Goal: Task Accomplishment & Management: Complete application form

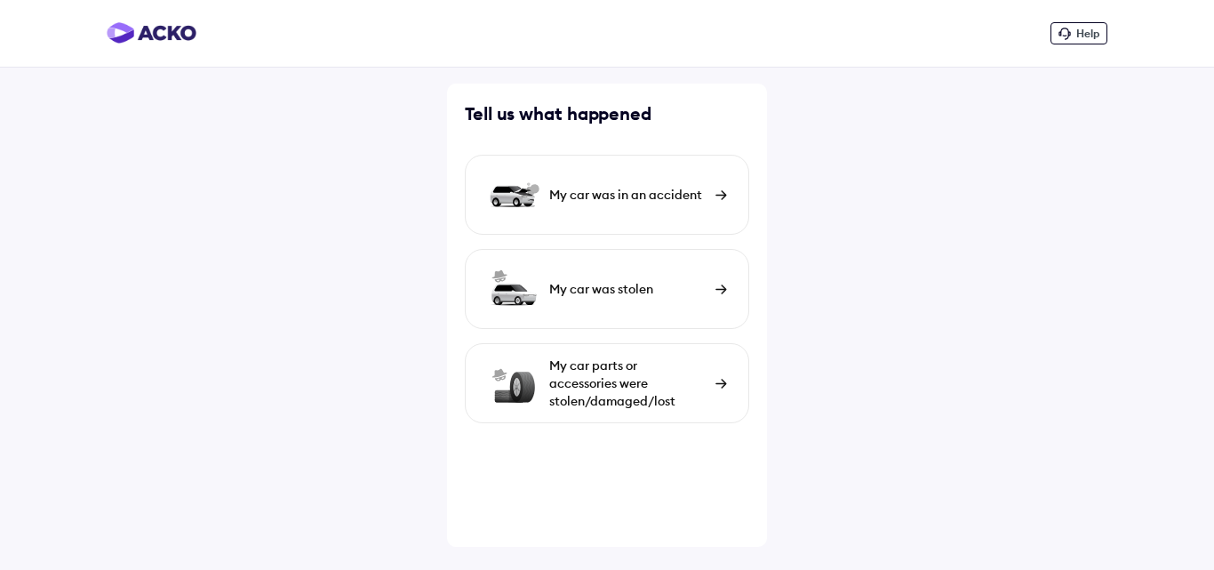
click at [687, 199] on div "My car was in an accident" at bounding box center [627, 195] width 157 height 18
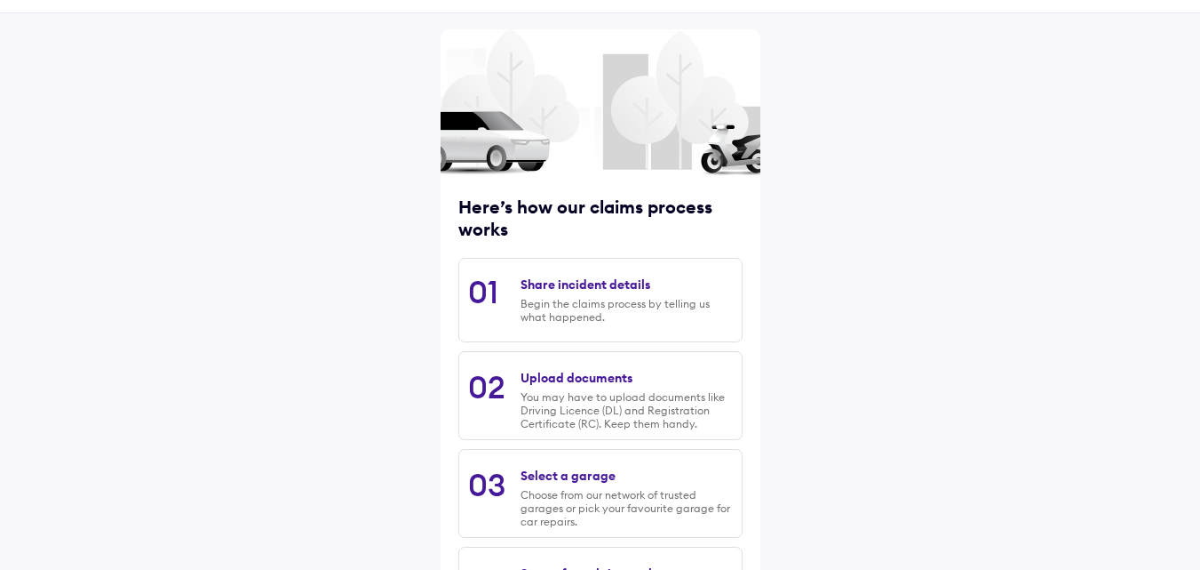
scroll to position [227, 0]
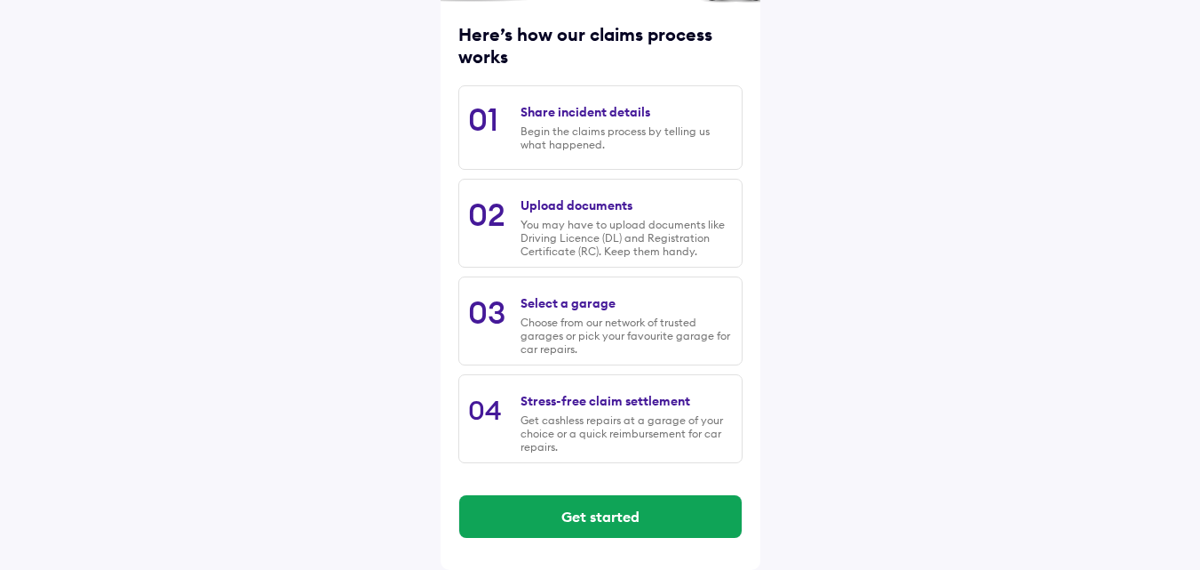
click at [551, 319] on div "Choose from our network of trusted garages or pick your favourite garage for ca…" at bounding box center [626, 335] width 211 height 40
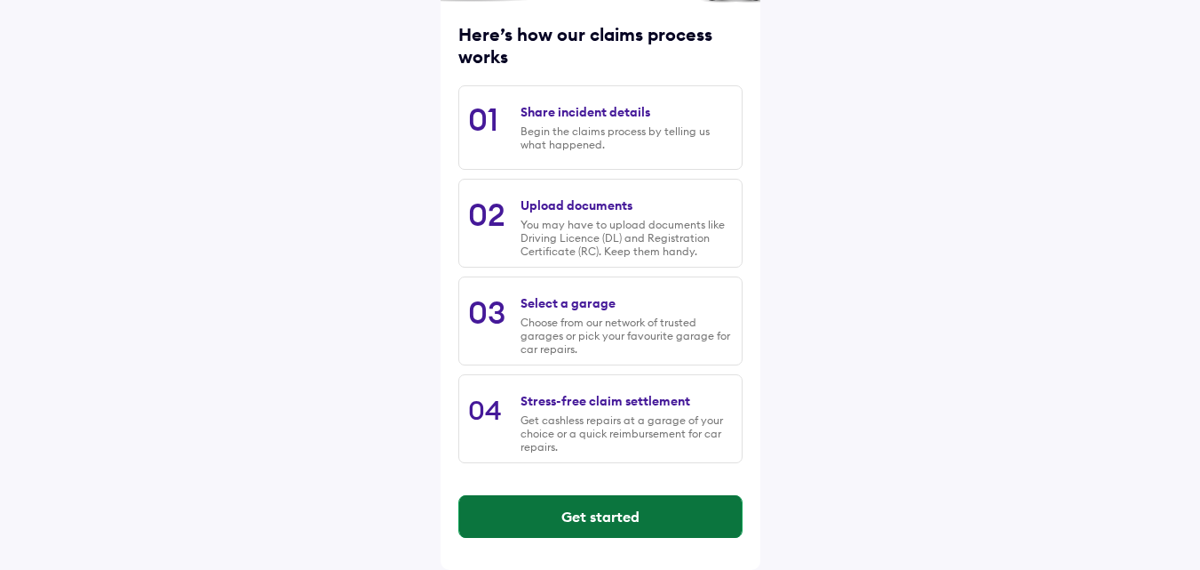
click at [576, 520] on button "Get started" at bounding box center [600, 516] width 283 height 43
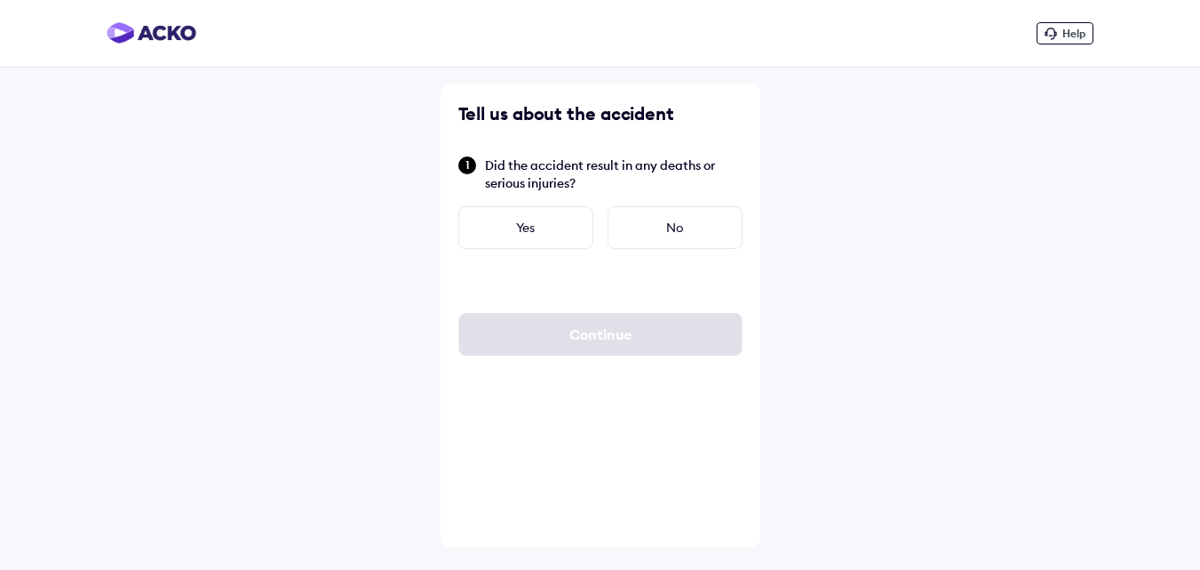
scroll to position [0, 0]
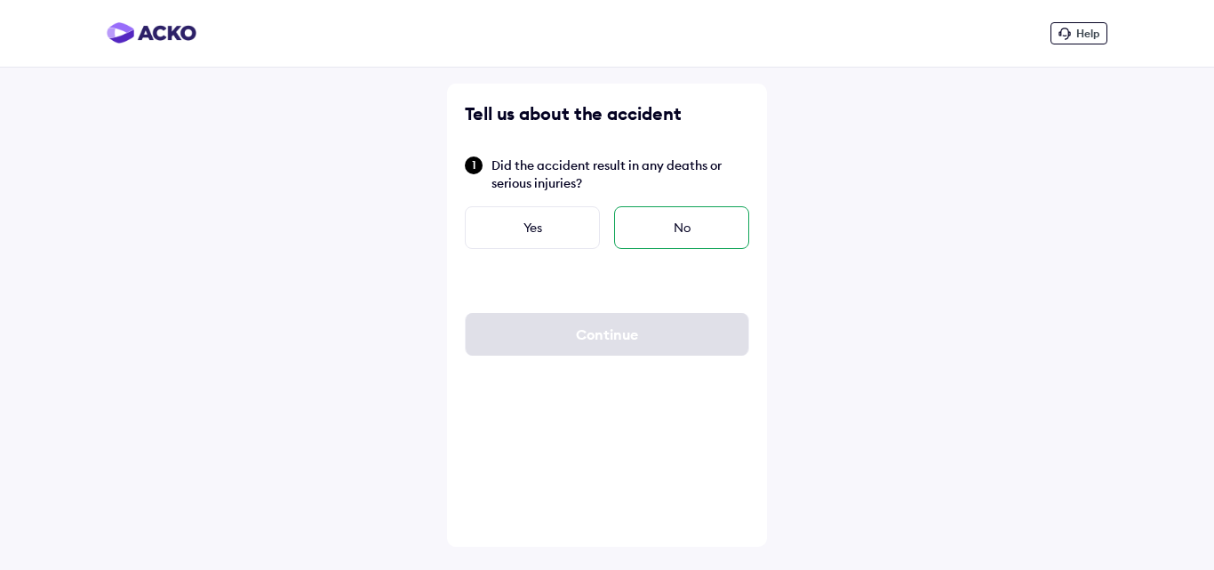
click at [692, 234] on div "No" at bounding box center [681, 227] width 135 height 43
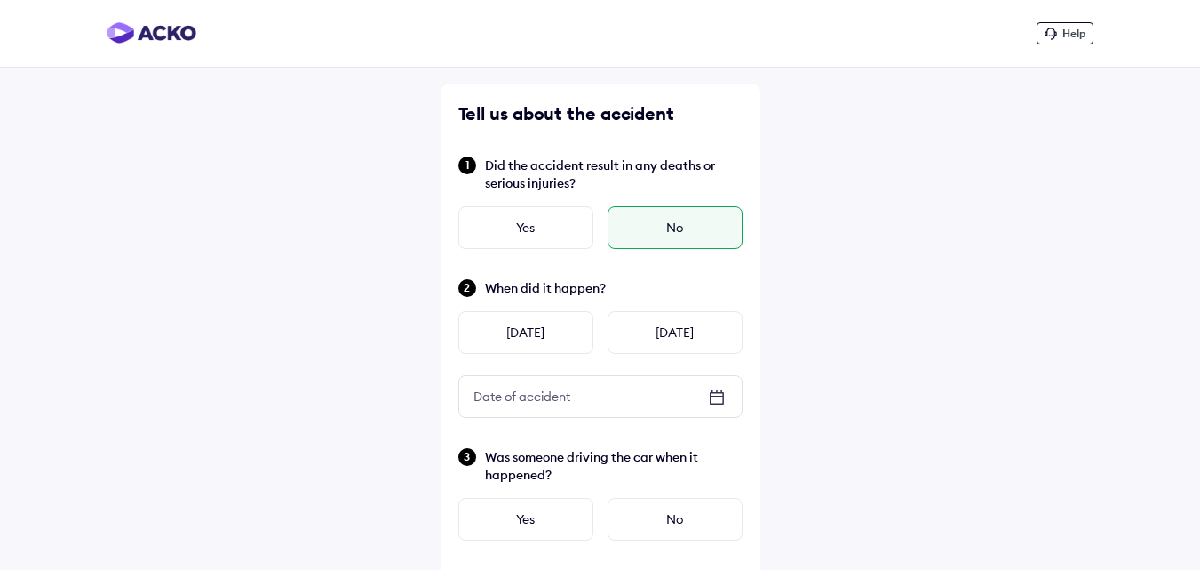
click at [715, 395] on icon at bounding box center [716, 396] width 12 height 2
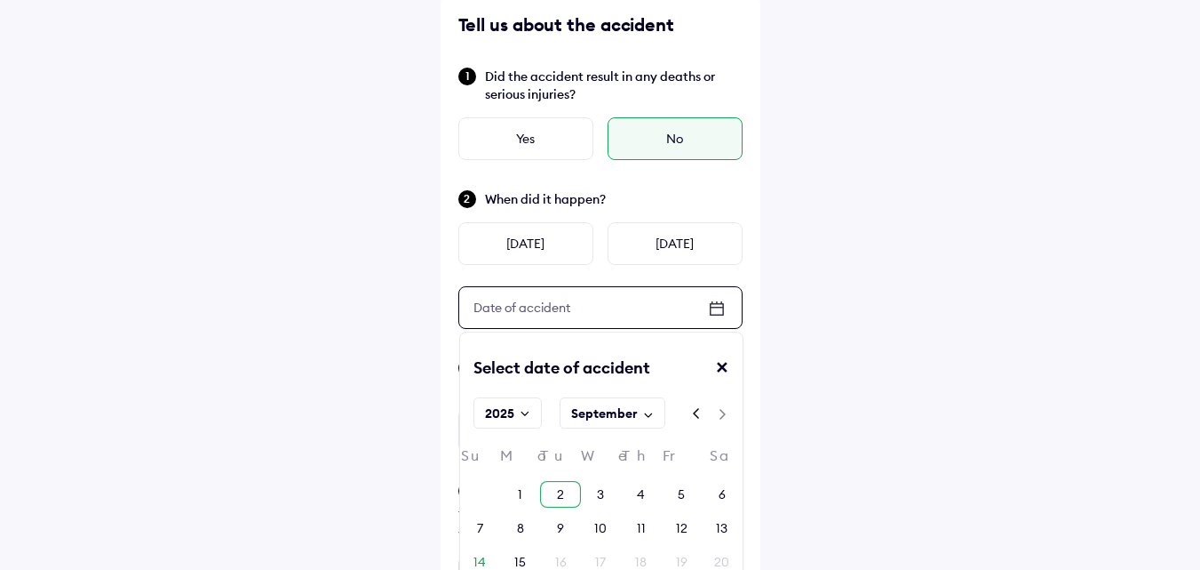
scroll to position [178, 0]
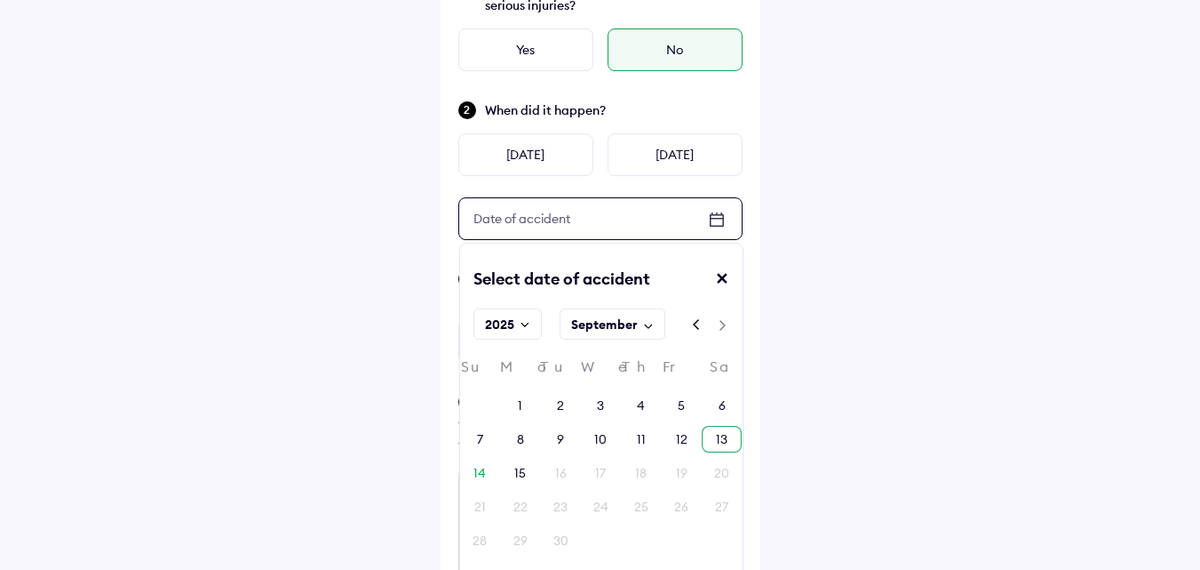
click at [708, 438] on div "13" at bounding box center [722, 439] width 40 height 27
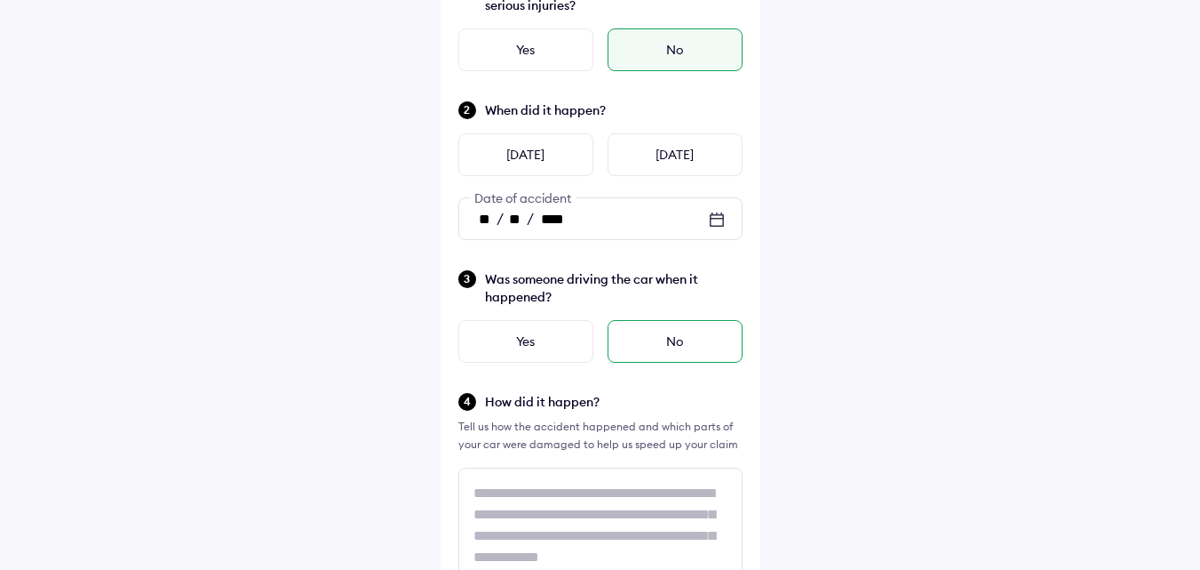
click at [634, 343] on div "No" at bounding box center [675, 341] width 135 height 43
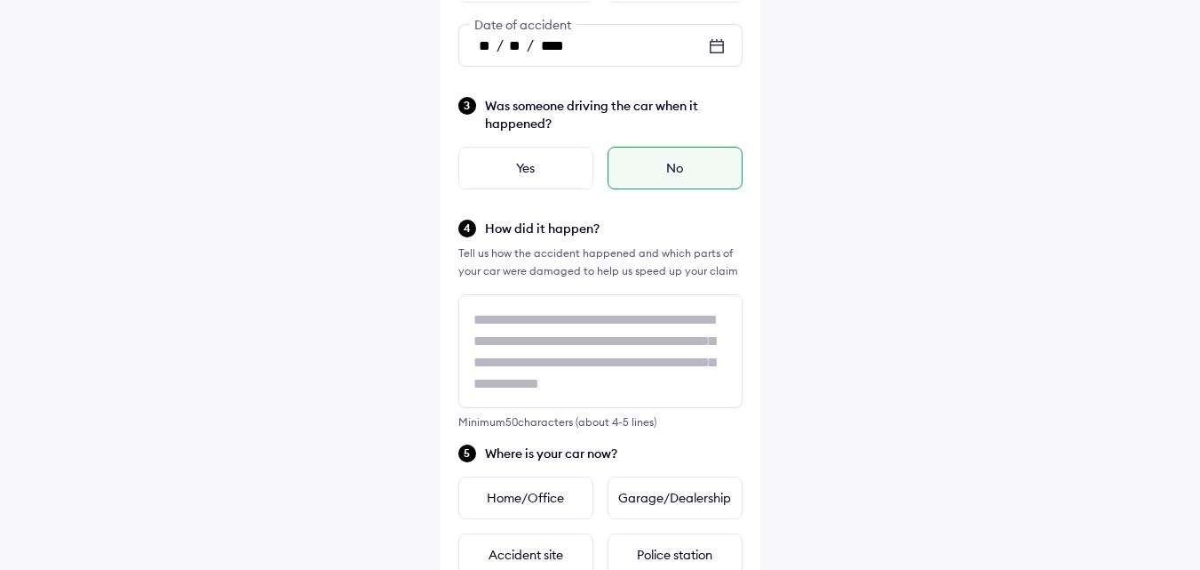
scroll to position [355, 0]
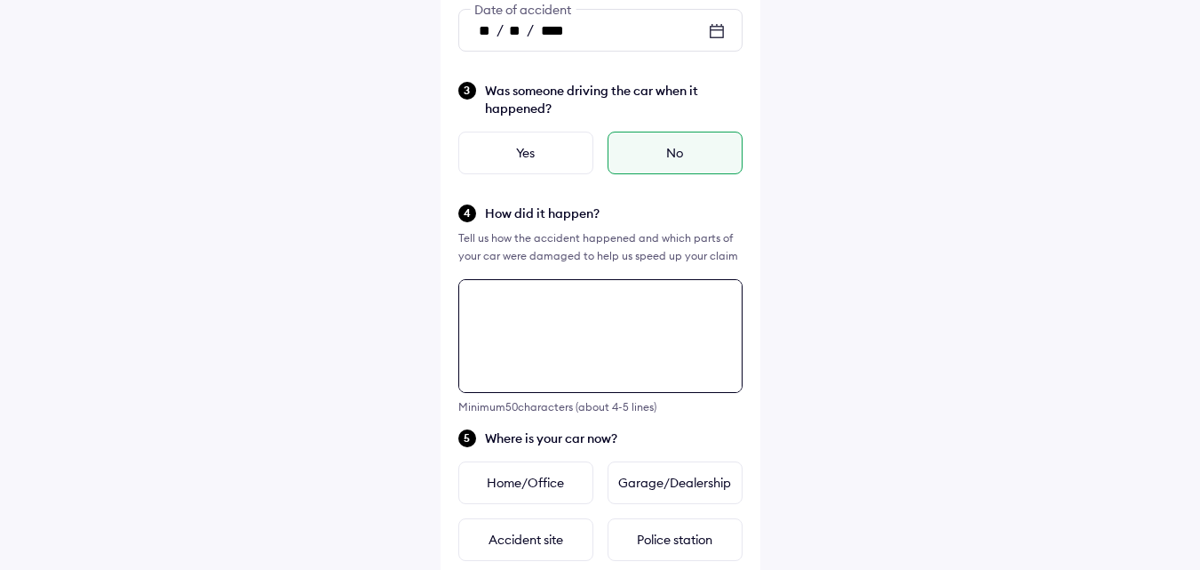
click at [505, 323] on div "Tell us about the accident Did the accident result in any deaths or serious inj…" at bounding box center [601, 393] width 320 height 1352
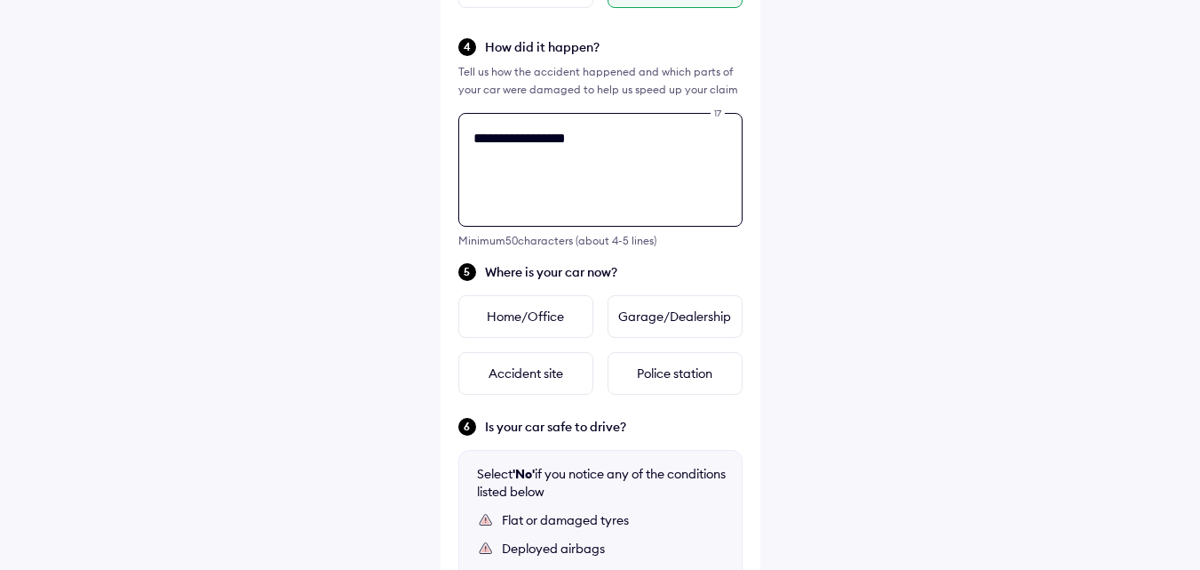
scroll to position [556, 0]
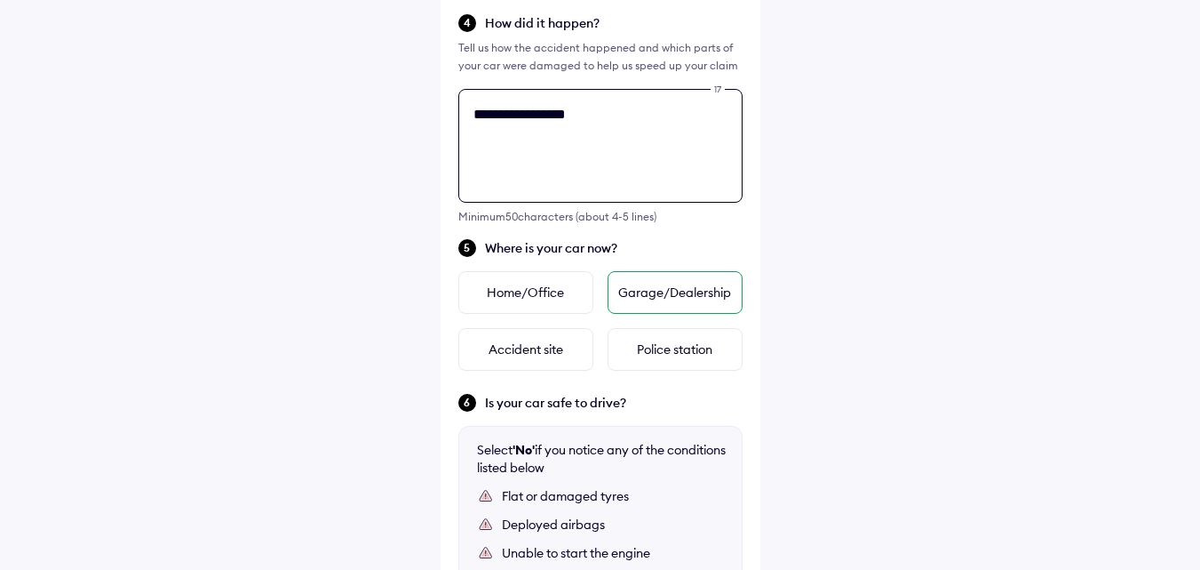
type textarea "**********"
click at [657, 298] on div "Garage/Dealership" at bounding box center [675, 292] width 135 height 43
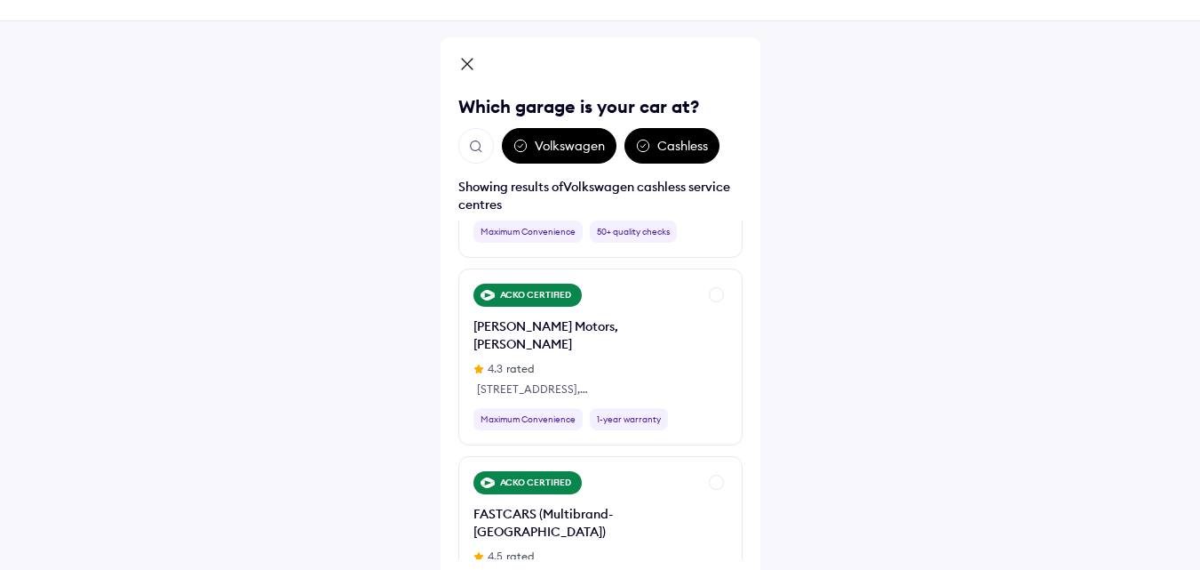
scroll to position [124, 0]
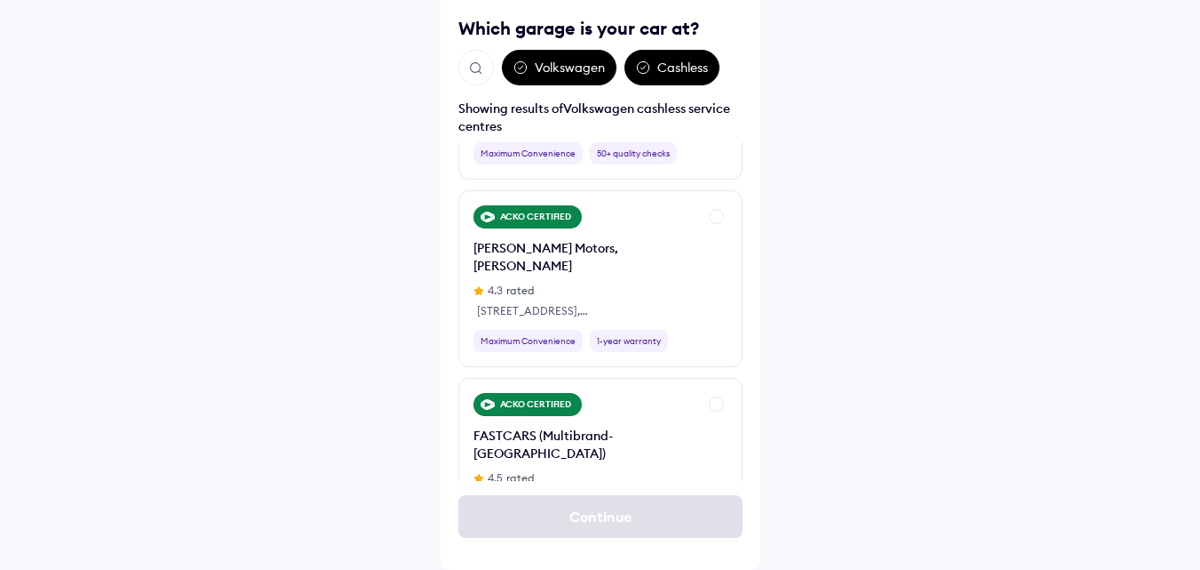
click at [475, 70] on img "Open search" at bounding box center [476, 68] width 16 height 16
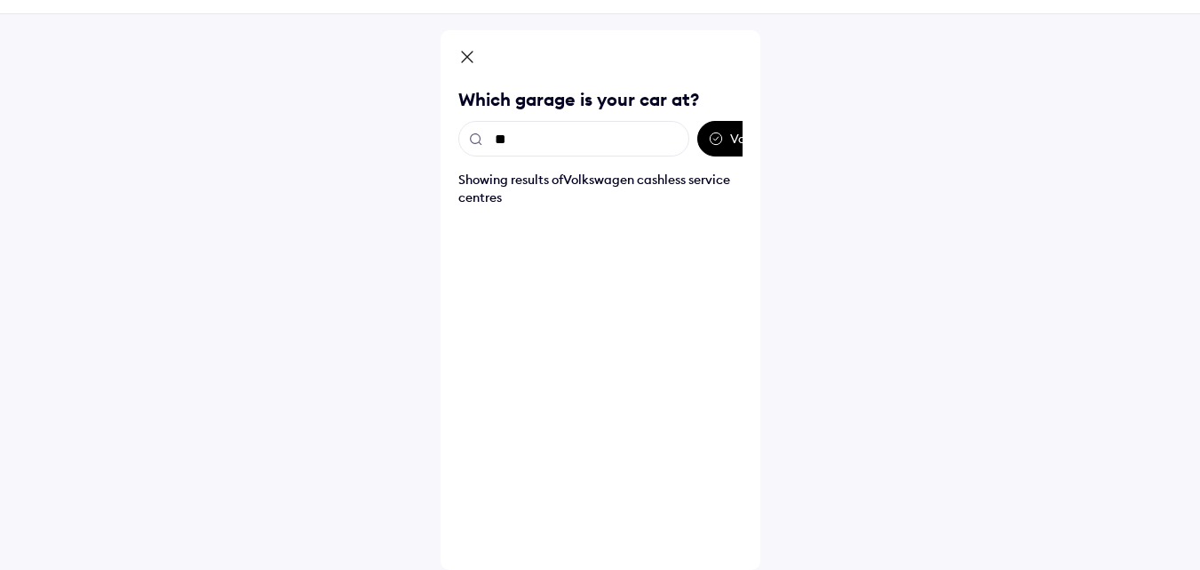
scroll to position [0, 0]
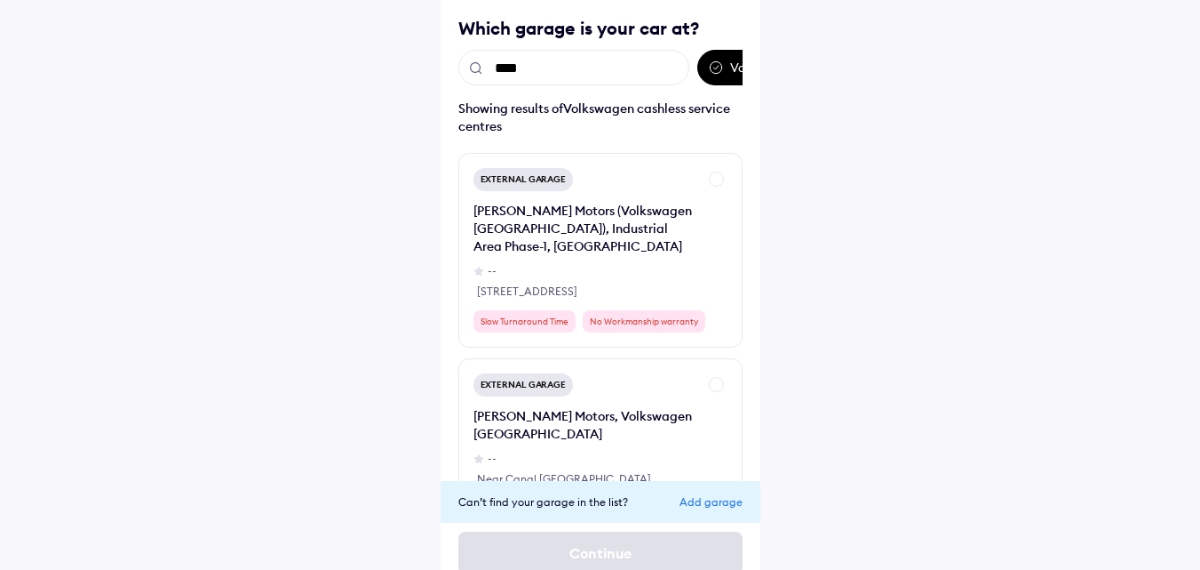
type input "*****"
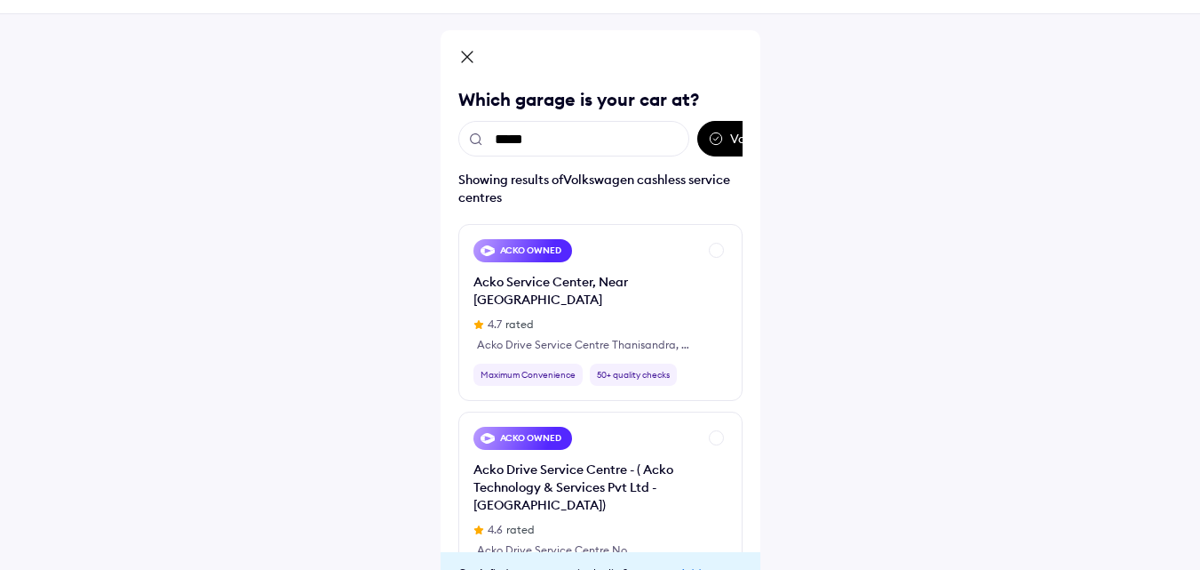
scroll to position [124, 0]
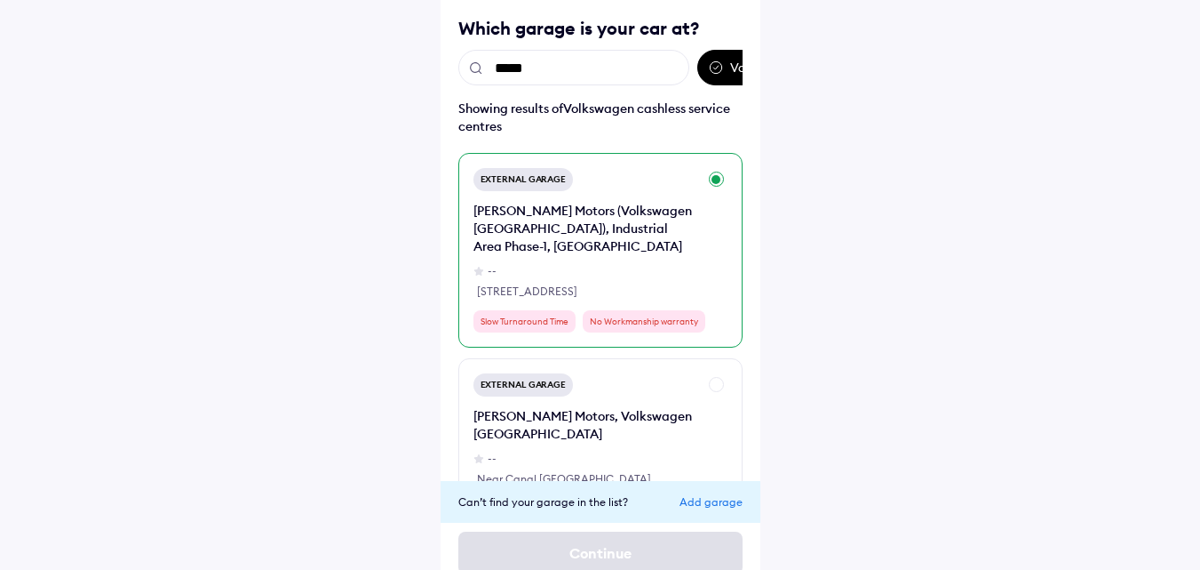
click at [613, 227] on div "[PERSON_NAME] Motors (Volkswagen [GEOGRAPHIC_DATA]), Industrial Area Phase-1, […" at bounding box center [586, 228] width 224 height 53
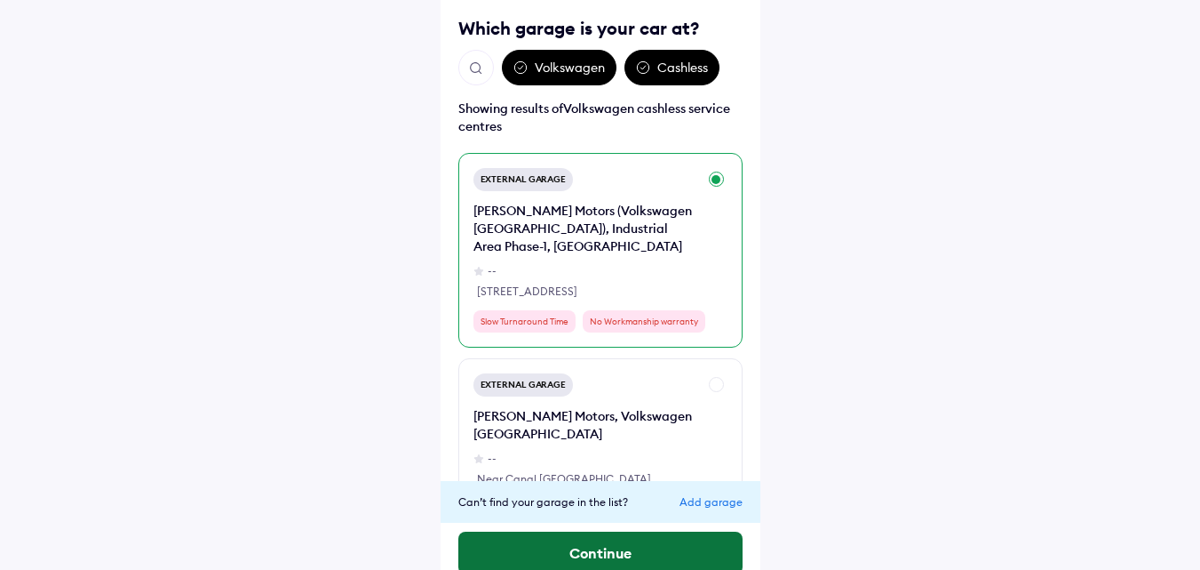
click at [635, 549] on button "Continue" at bounding box center [600, 552] width 284 height 43
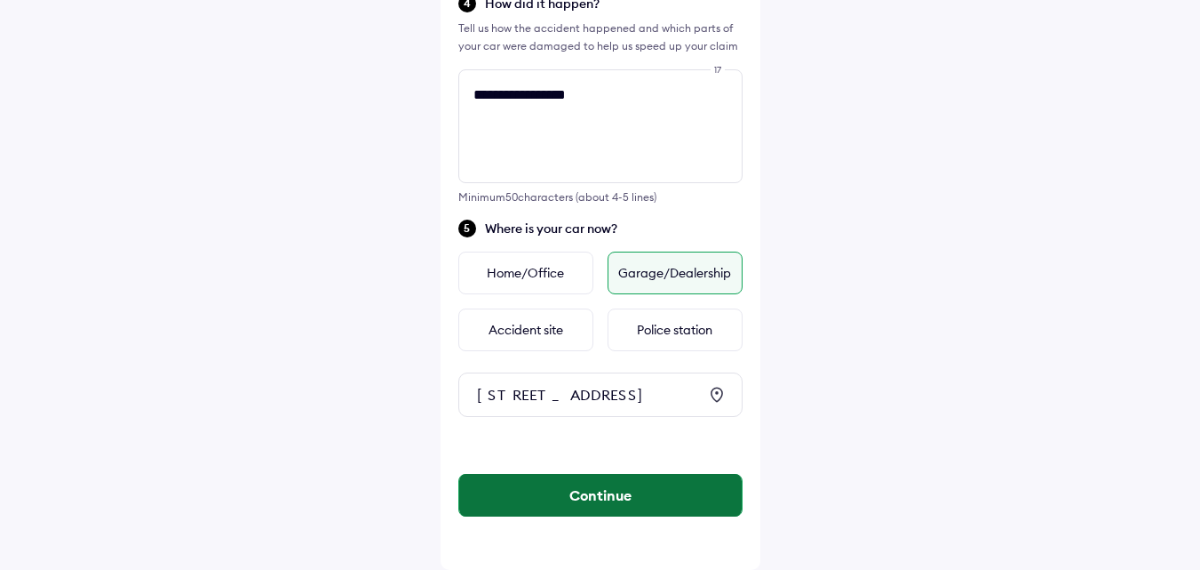
scroll to position [626, 0]
click at [621, 494] on button "Continue" at bounding box center [600, 495] width 283 height 43
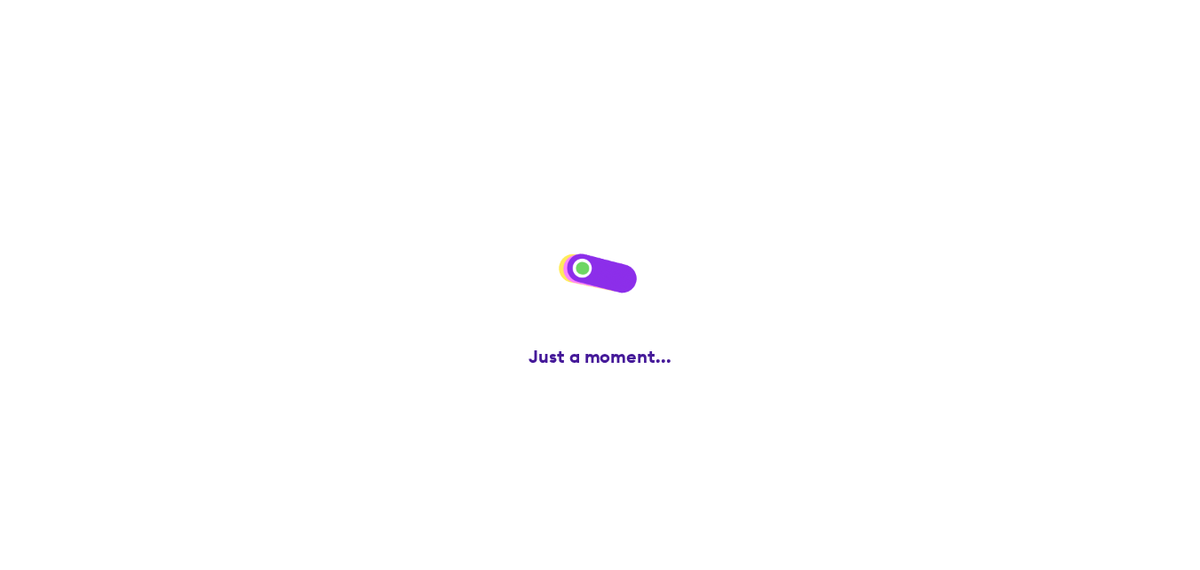
scroll to position [0, 0]
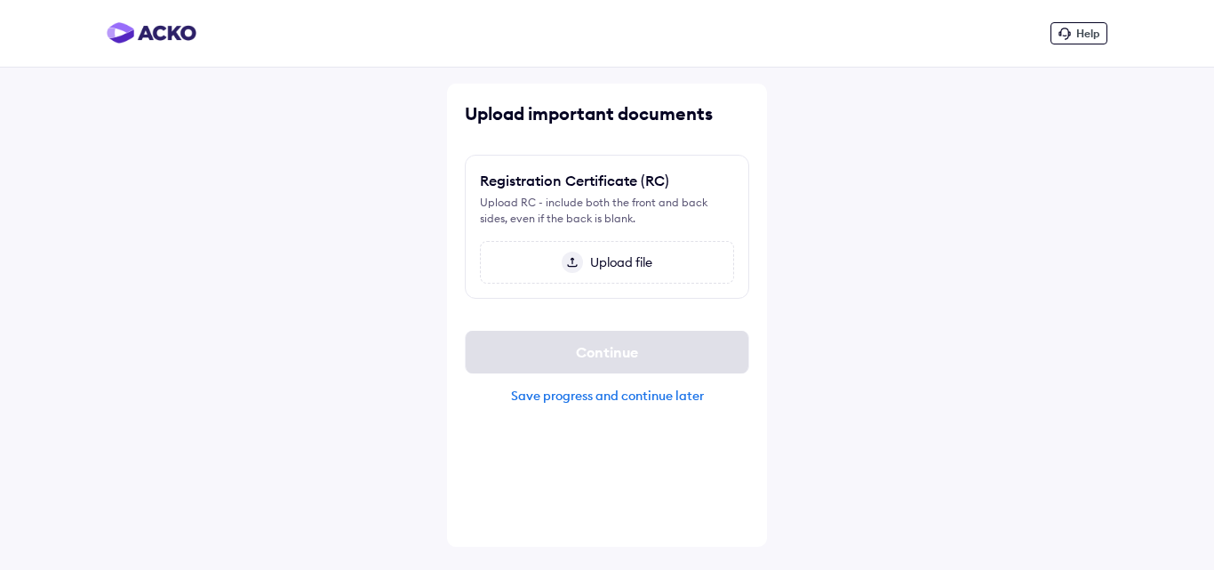
click at [627, 260] on span "Upload file" at bounding box center [617, 262] width 69 height 16
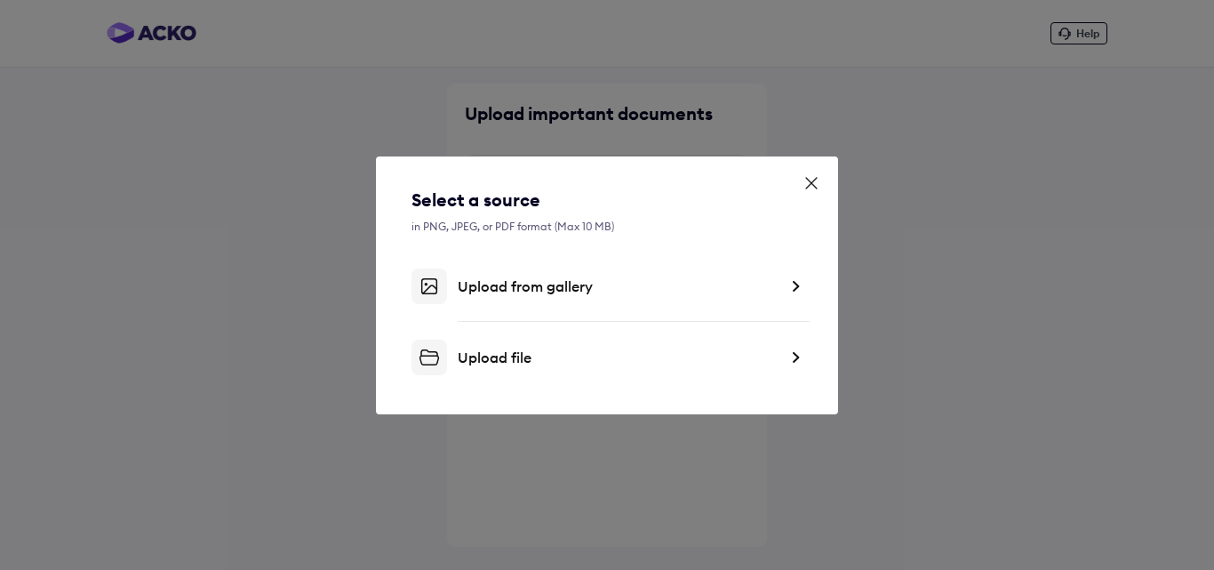
click at [505, 358] on div "Upload file" at bounding box center [618, 357] width 320 height 18
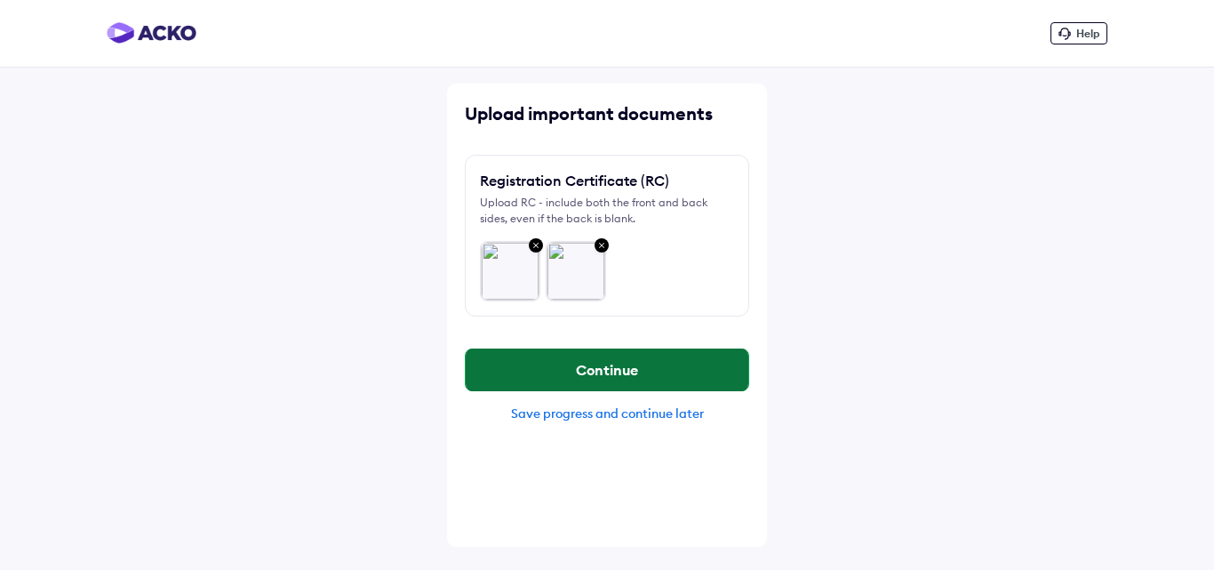
click at [579, 355] on button "Continue" at bounding box center [607, 369] width 283 height 43
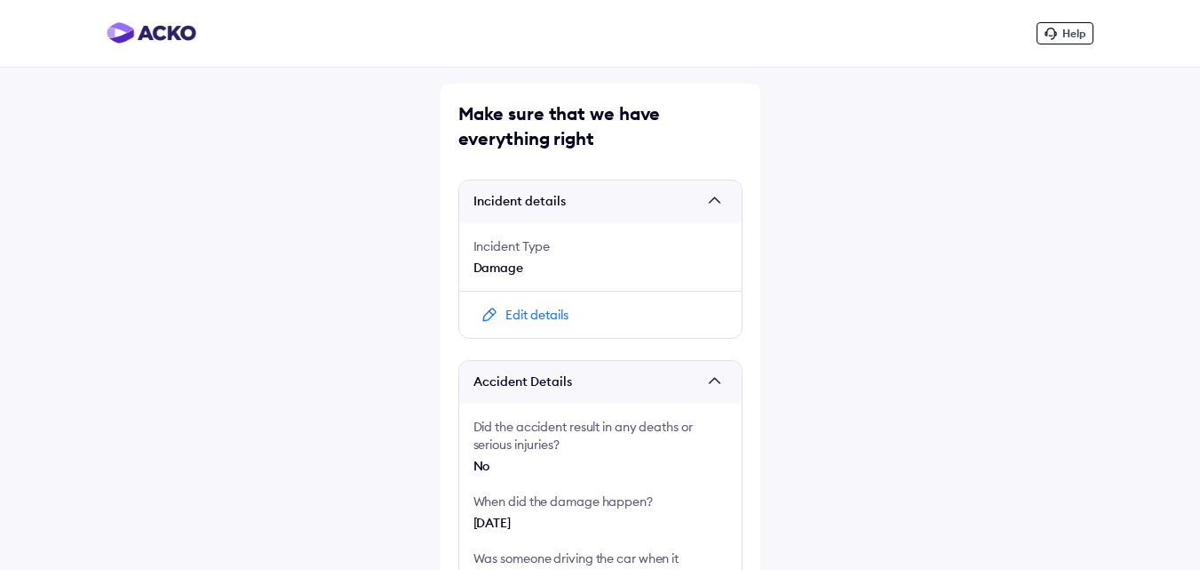
click at [525, 240] on div "Incident Type" at bounding box center [601, 246] width 254 height 18
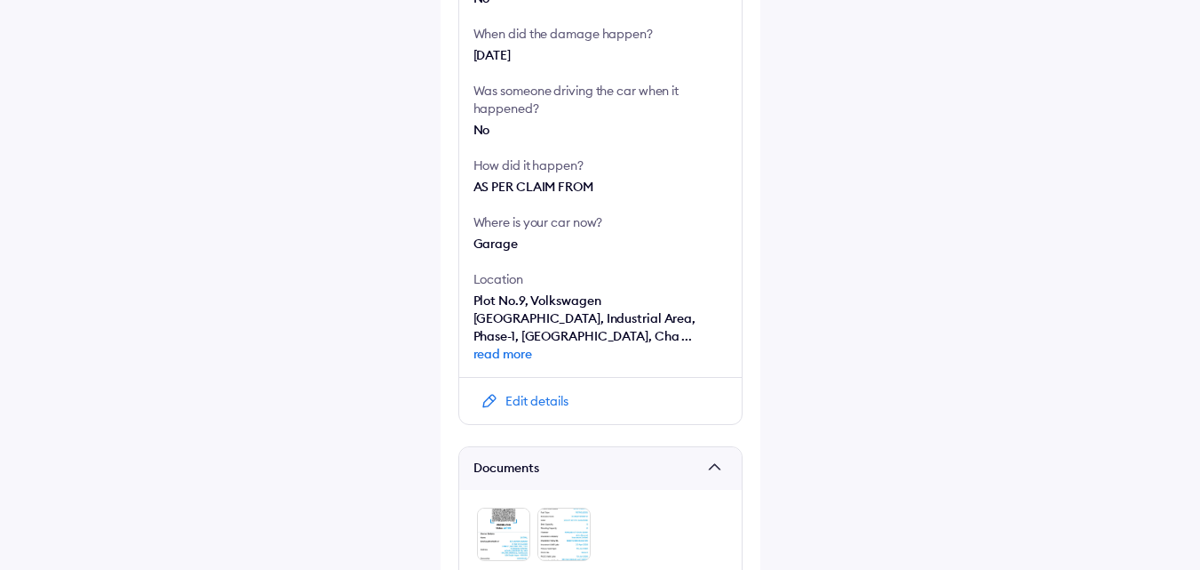
scroll to position [617, 0]
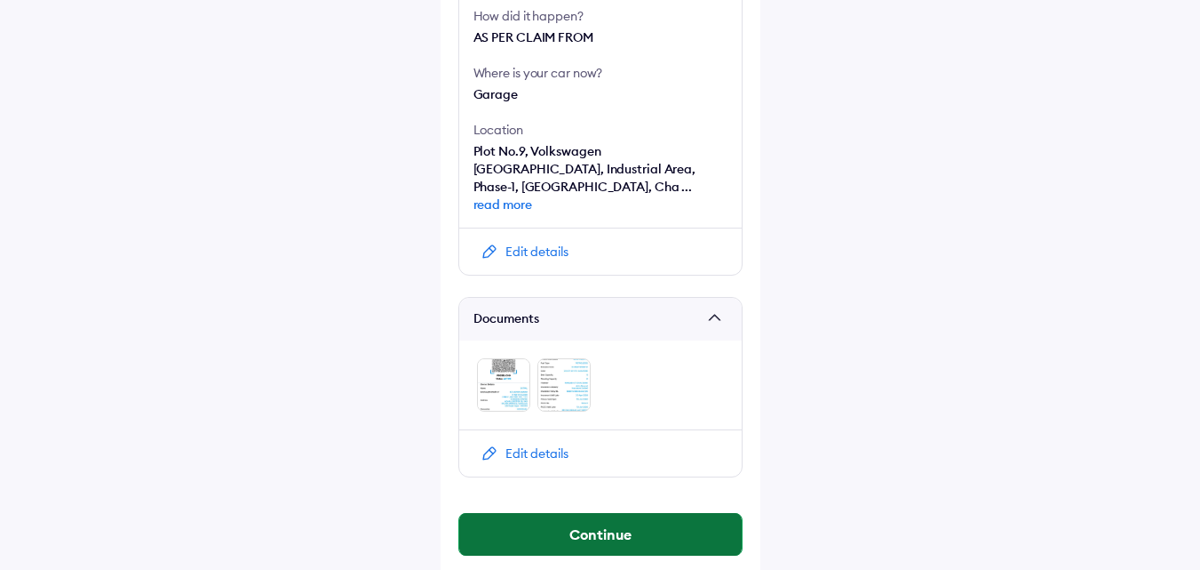
click at [582, 517] on button "Continue" at bounding box center [600, 534] width 283 height 43
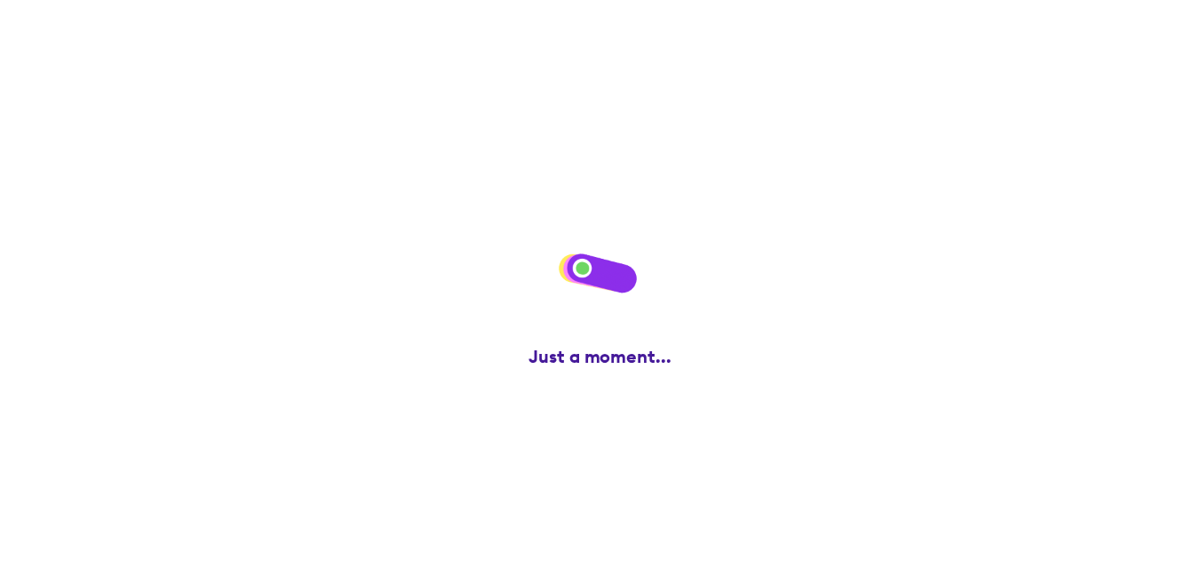
scroll to position [0, 0]
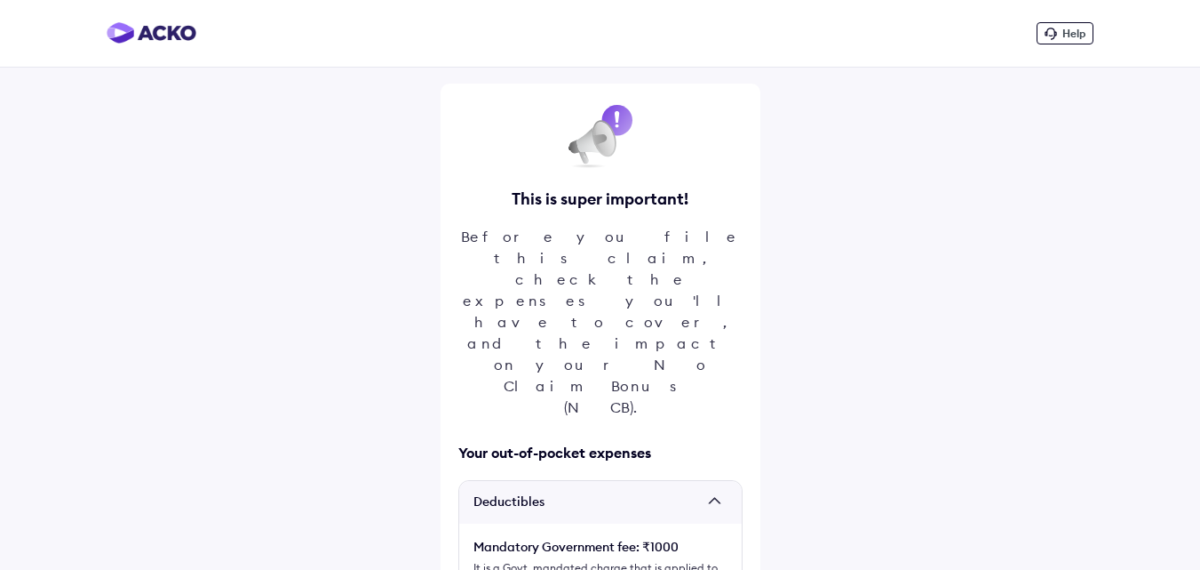
scroll to position [48, 0]
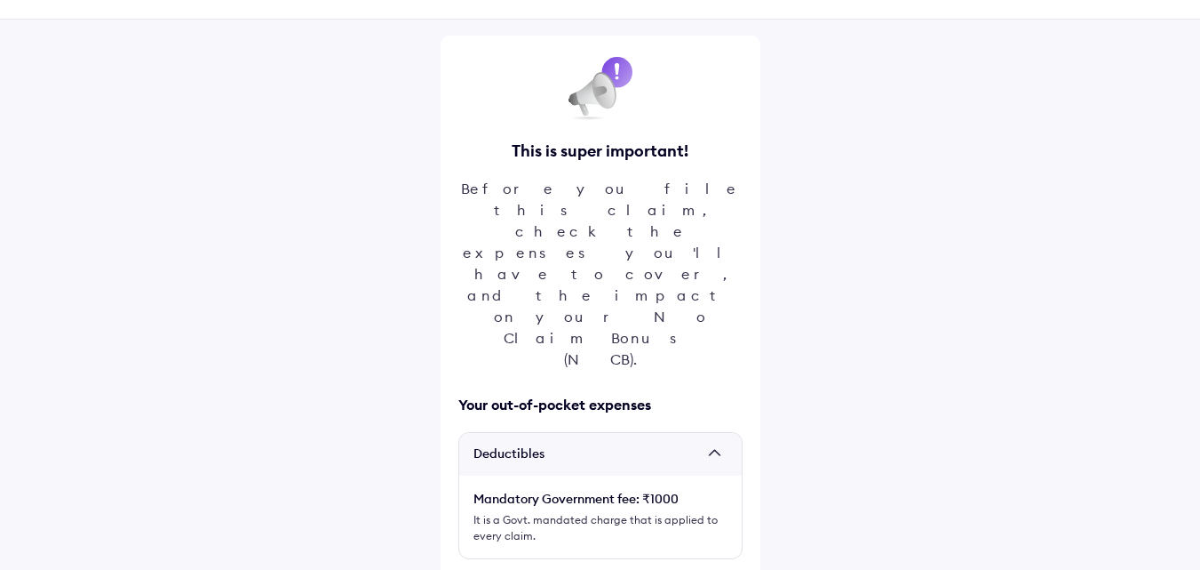
click at [697, 445] on span "Deductibles" at bounding box center [587, 454] width 227 height 18
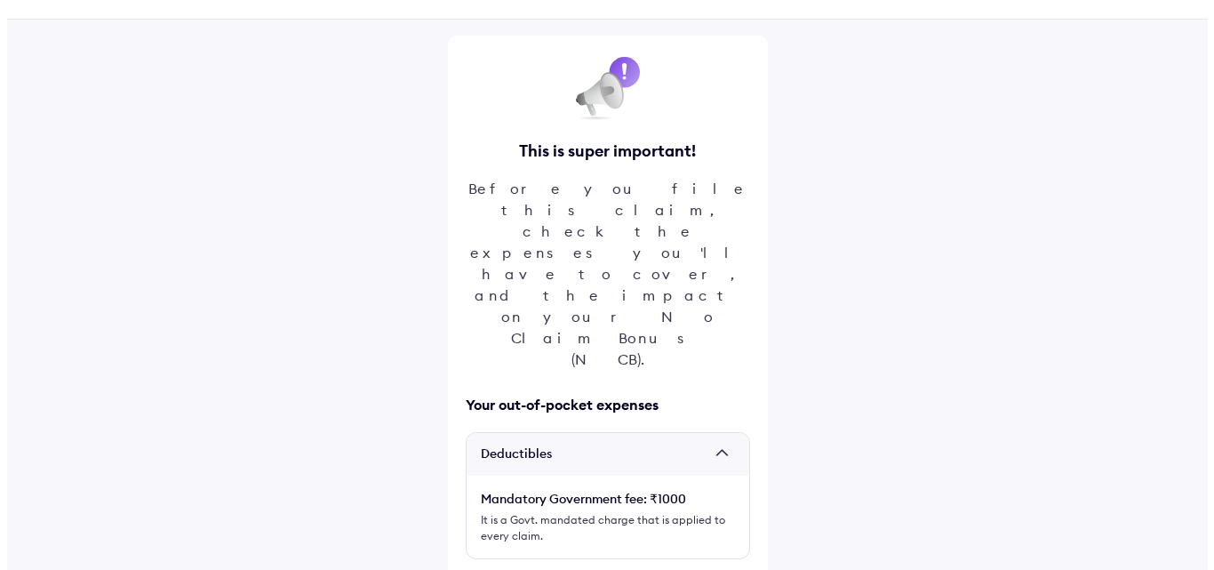
scroll to position [0, 0]
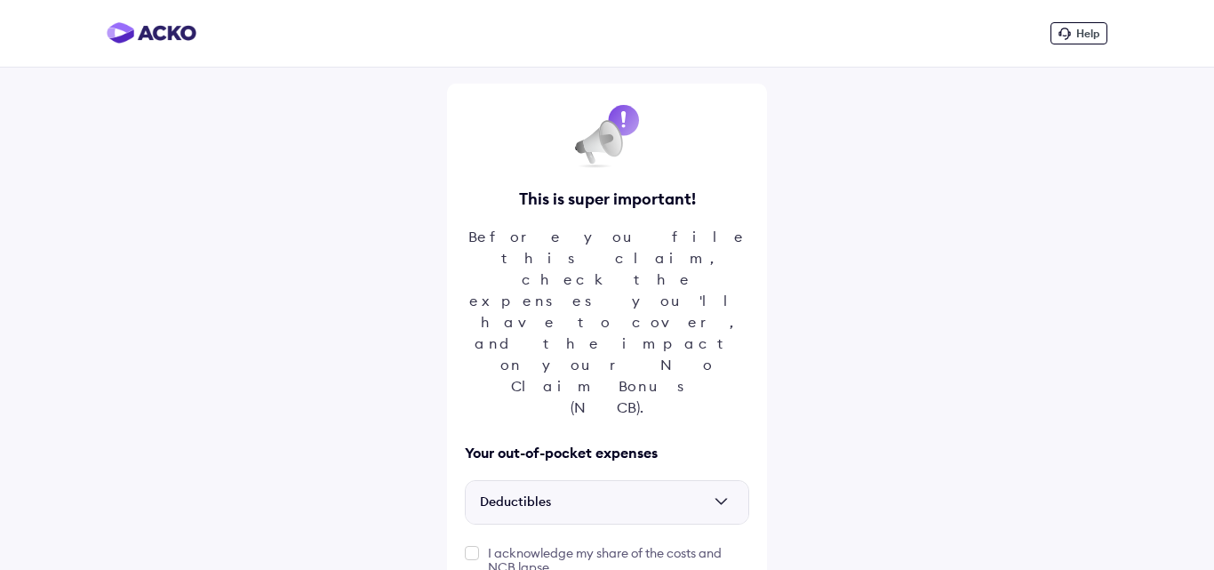
click at [474, 546] on label at bounding box center [472, 553] width 14 height 14
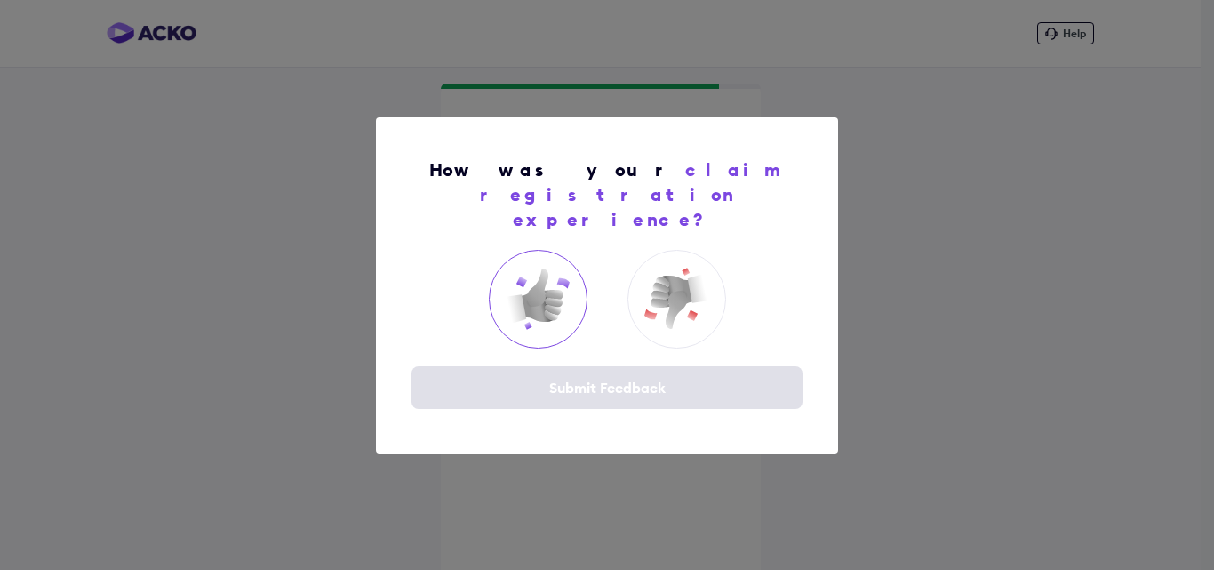
click at [548, 285] on img at bounding box center [537, 298] width 71 height 71
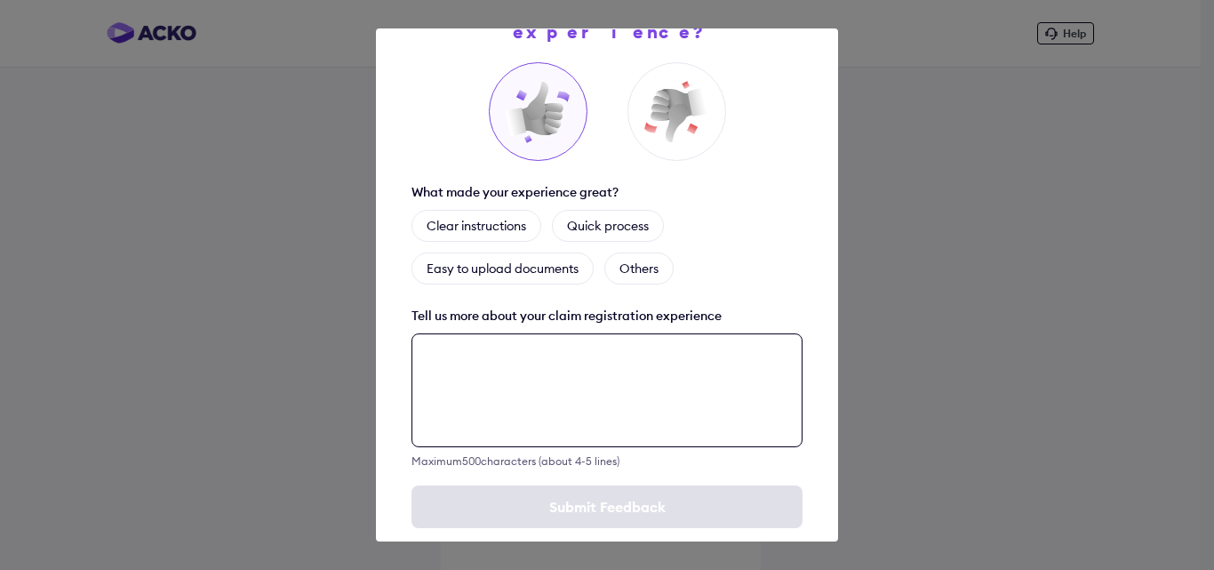
click at [476, 433] on div "Maximum 500 characters (about 4-5 lines)" at bounding box center [606, 400] width 391 height 134
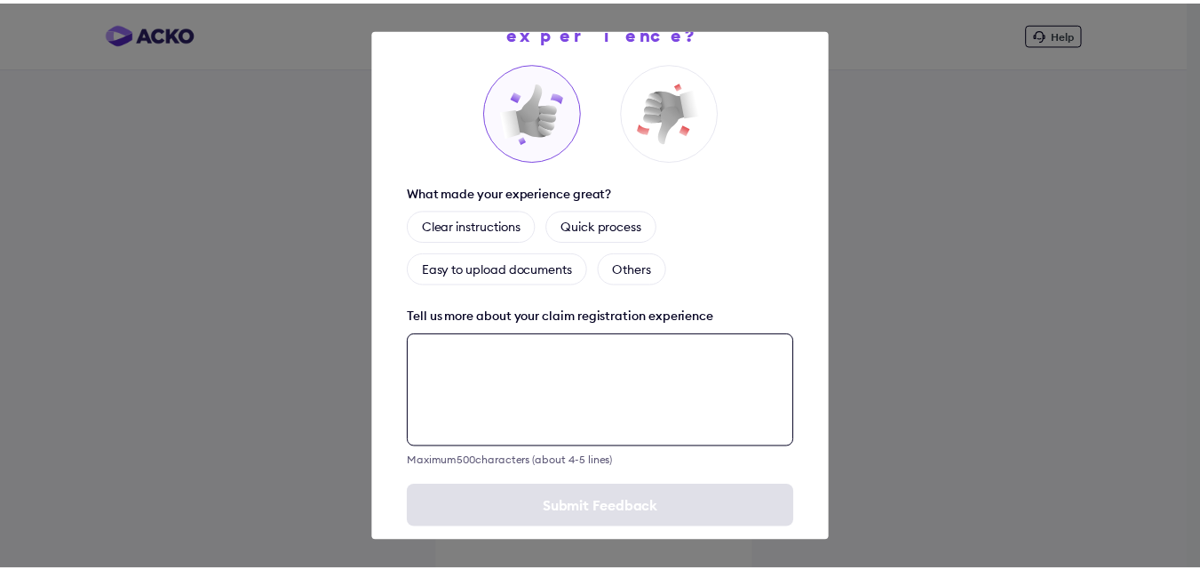
scroll to position [105, 0]
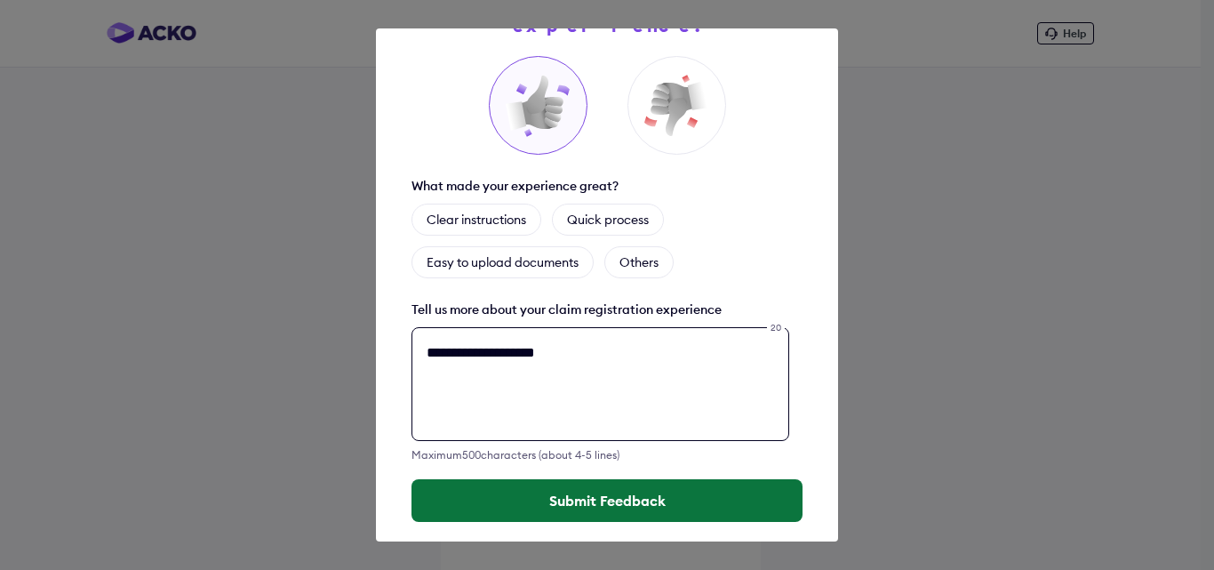
type textarea "**********"
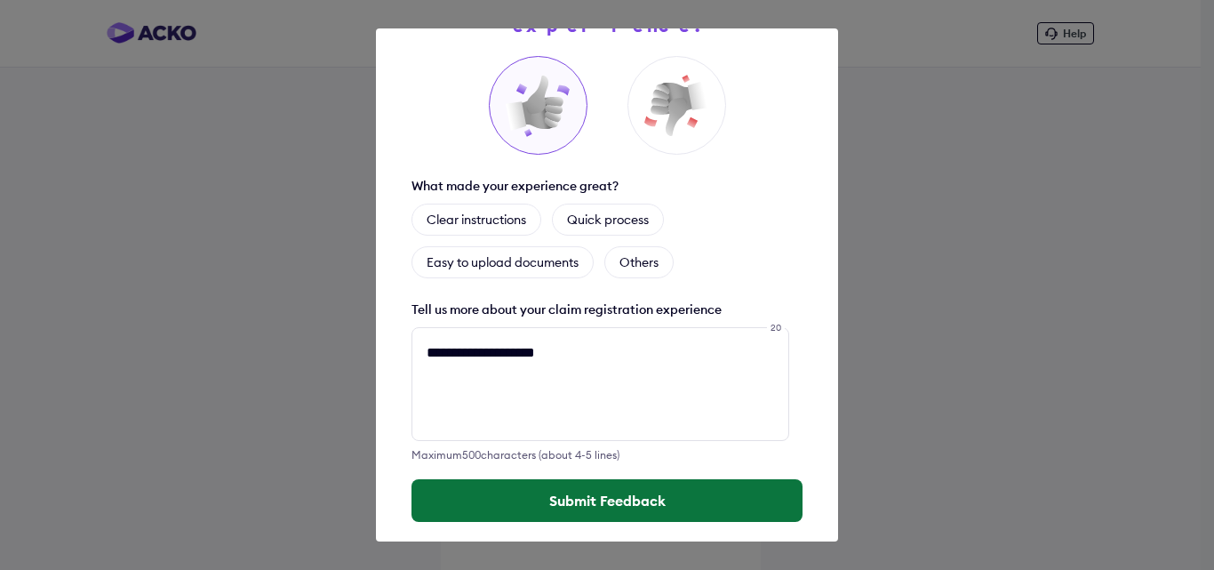
click at [560, 479] on button "Submit Feedback" at bounding box center [606, 500] width 391 height 43
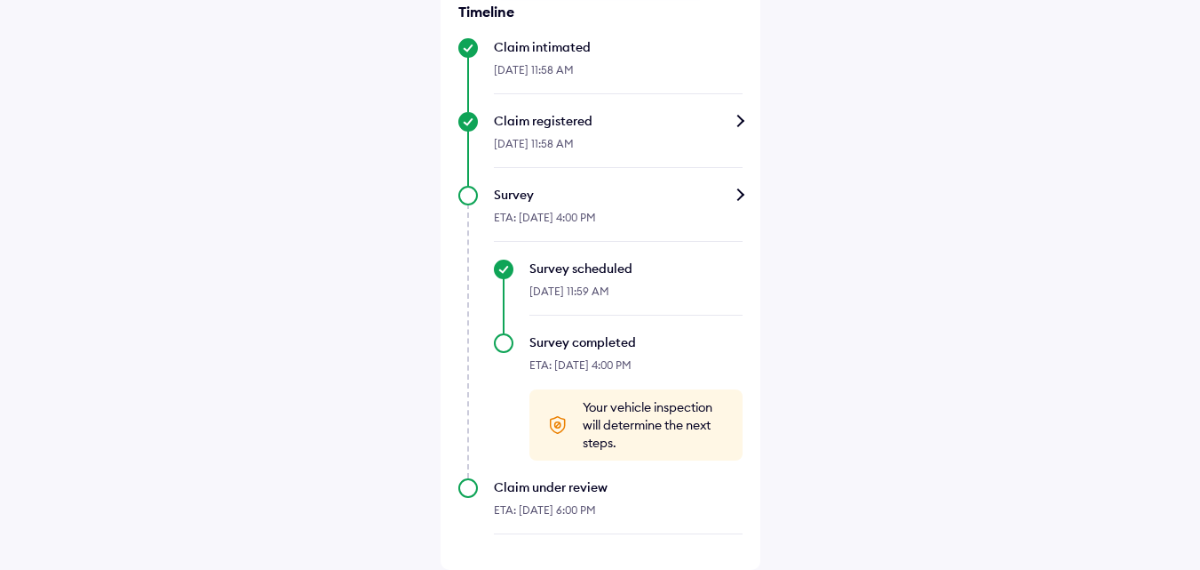
scroll to position [637, 0]
click at [464, 491] on div "Claim under review ETA: [DATE], 6:00 PM" at bounding box center [600, 506] width 284 height 56
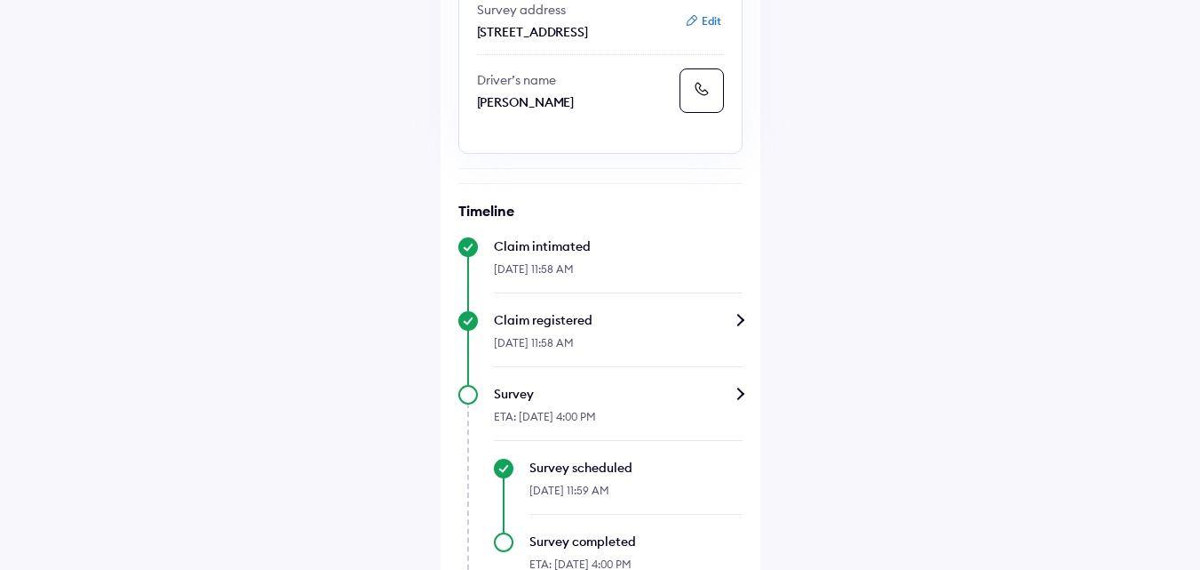
scroll to position [444, 0]
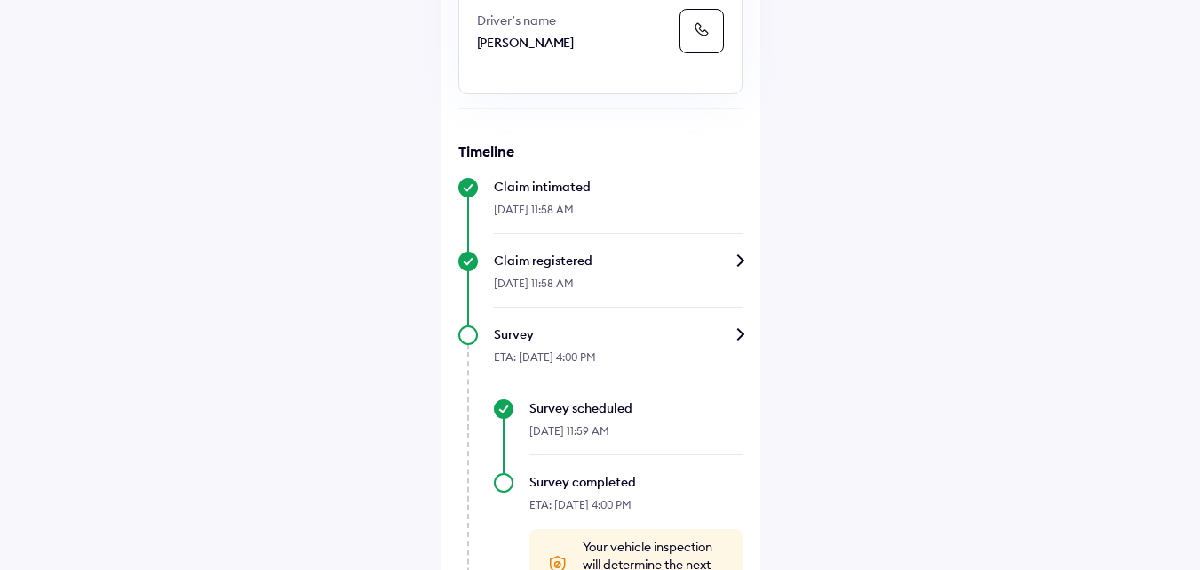
click at [686, 269] on div "Claim registered" at bounding box center [618, 260] width 249 height 18
click at [749, 327] on div "Claim status Info Your car survey is scheduled An ACKO crew member will visit y…" at bounding box center [601, 173] width 320 height 1072
click at [746, 316] on div "Claim status Info Your car survey is scheduled An ACKO crew member will visit y…" at bounding box center [601, 173] width 320 height 1072
click at [733, 269] on div "Claim registered" at bounding box center [618, 260] width 249 height 18
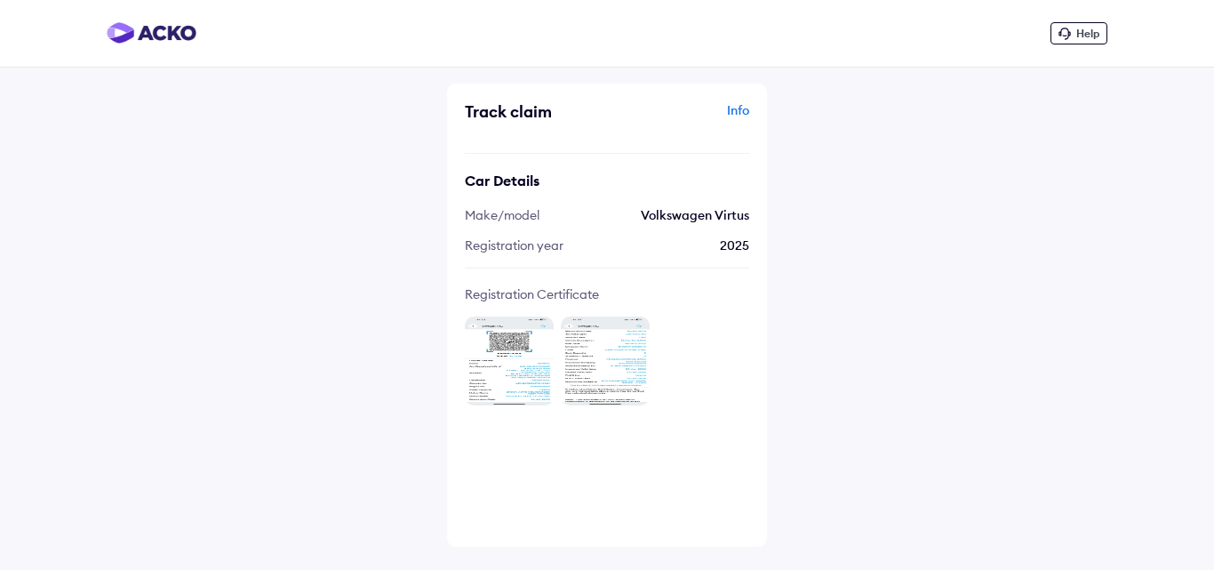
click at [738, 315] on div "Registration Certificate" at bounding box center [607, 345] width 284 height 119
click at [743, 112] on div "Info" at bounding box center [680, 118] width 138 height 34
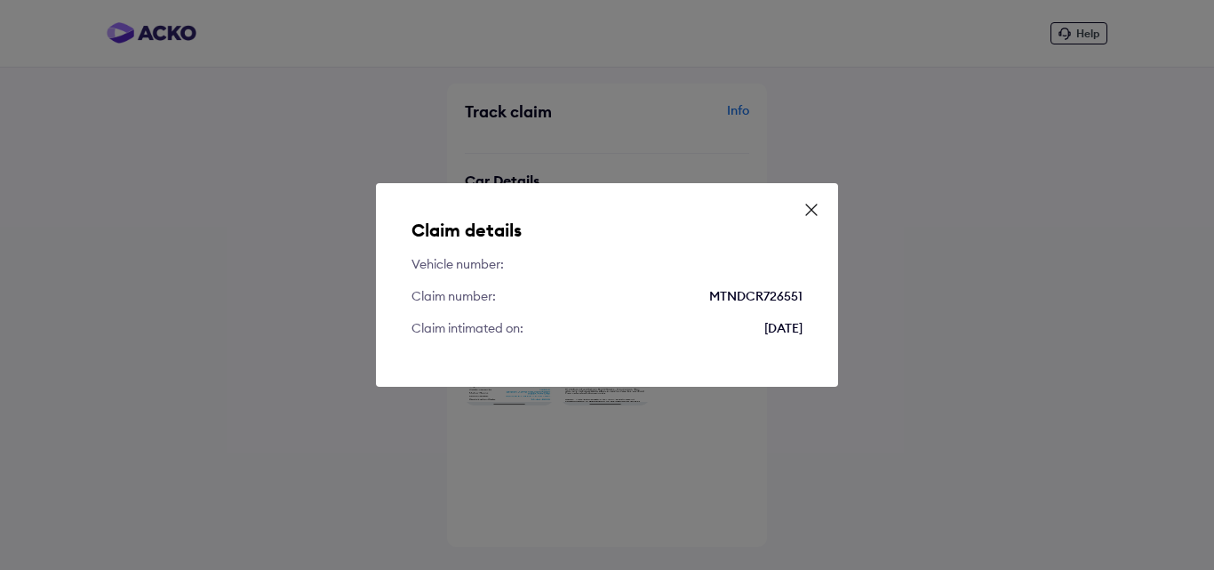
click at [815, 211] on icon at bounding box center [811, 210] width 18 height 18
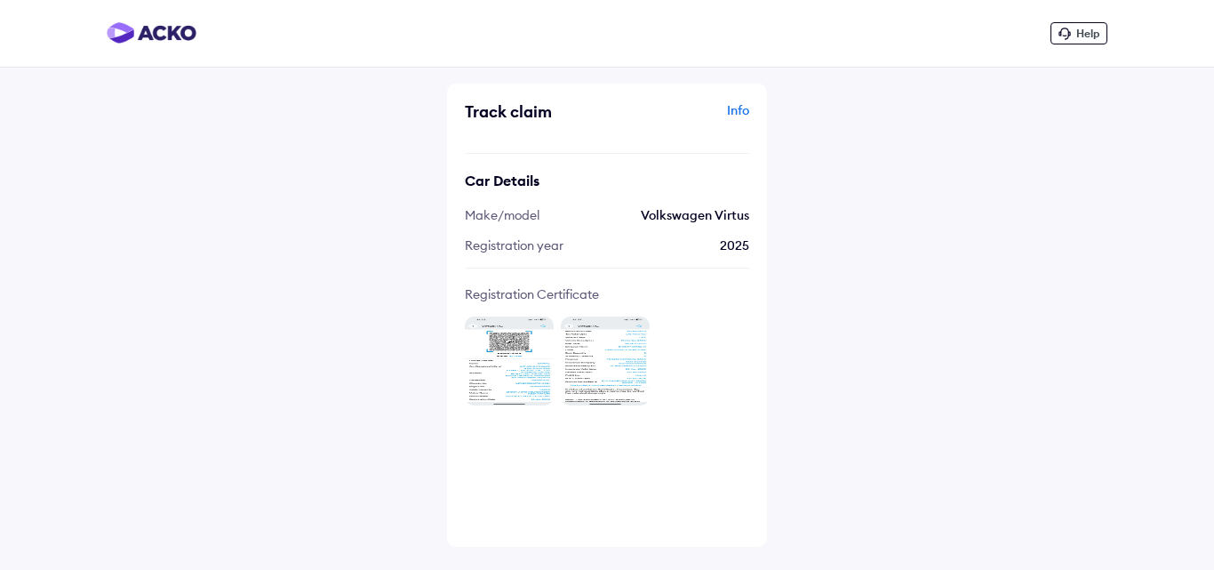
click at [528, 322] on img at bounding box center [509, 360] width 89 height 89
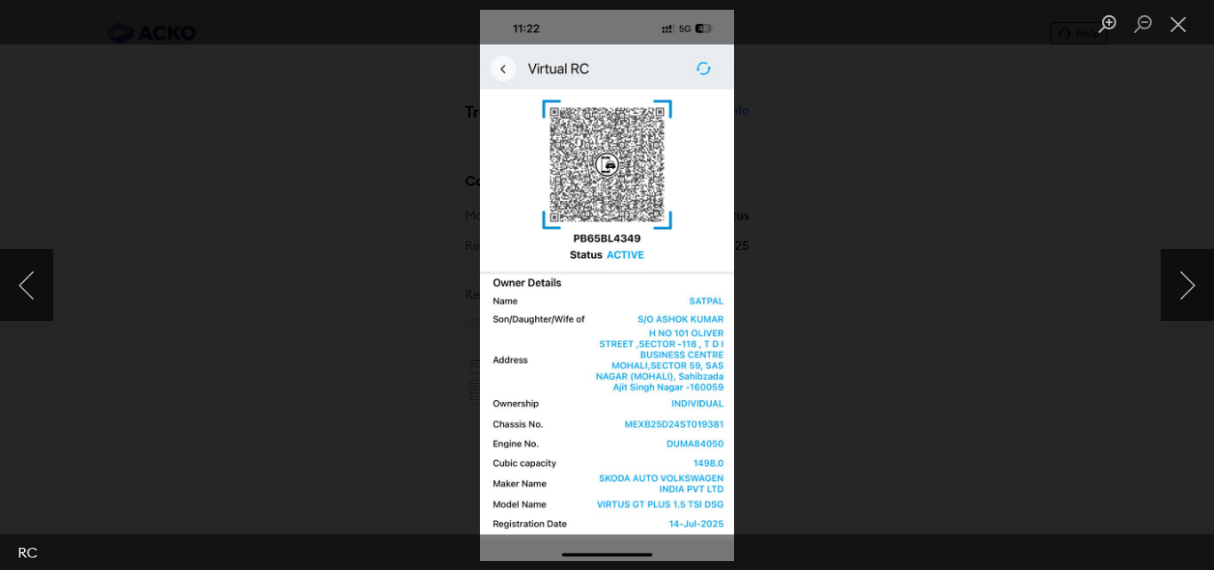
click at [398, 259] on div "Lightbox" at bounding box center [607, 285] width 1214 height 570
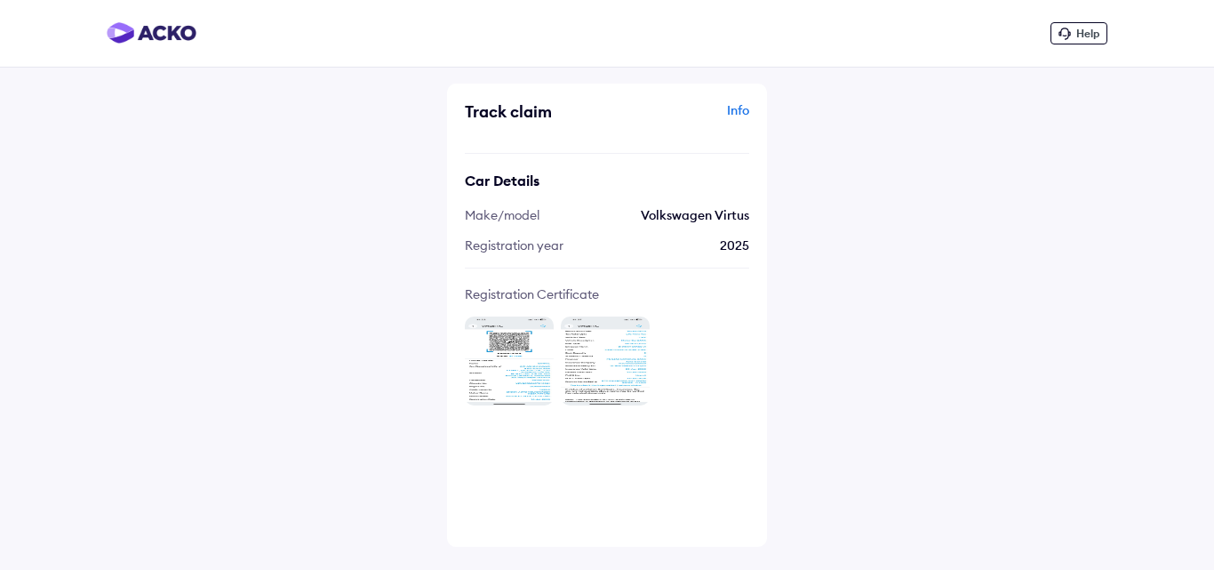
click at [656, 195] on div "Car Details Make/model Volkswagen Virtus Registration year [DATE]" at bounding box center [607, 211] width 284 height 116
click at [899, 243] on div "Help Track claim Info Car Details Make/model Volkswagen Virtus Registration yea…" at bounding box center [607, 285] width 1214 height 570
click at [738, 100] on div "Track claim Info Car Details Make/model Volkswagen Virtus Registration year [DA…" at bounding box center [607, 315] width 320 height 463
click at [735, 106] on div "Info" at bounding box center [680, 118] width 138 height 34
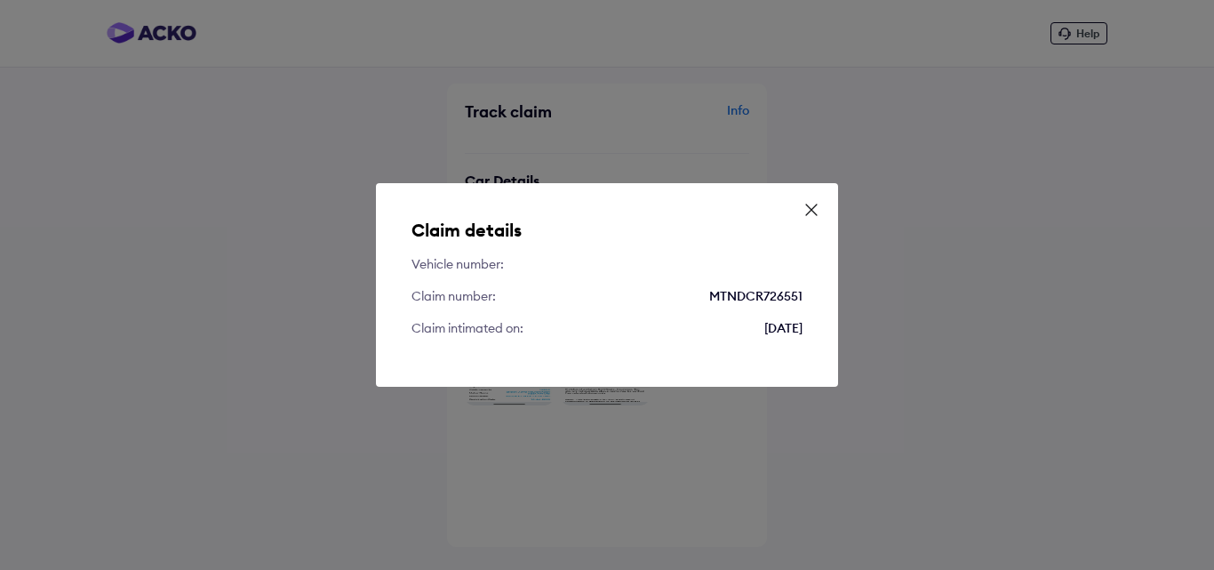
click at [810, 209] on icon at bounding box center [811, 209] width 11 height 11
